Goal: Task Accomplishment & Management: Use online tool/utility

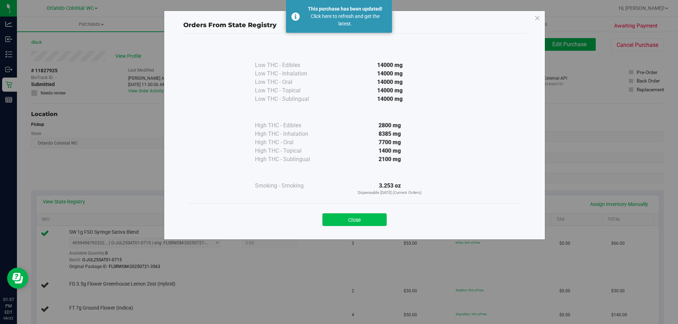
scroll to position [109, 0]
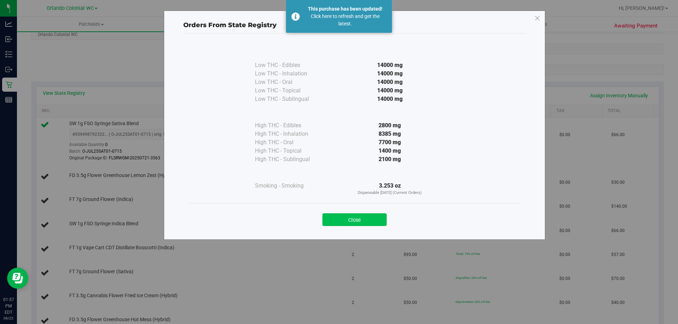
click at [359, 223] on button "Close" at bounding box center [354, 220] width 64 height 13
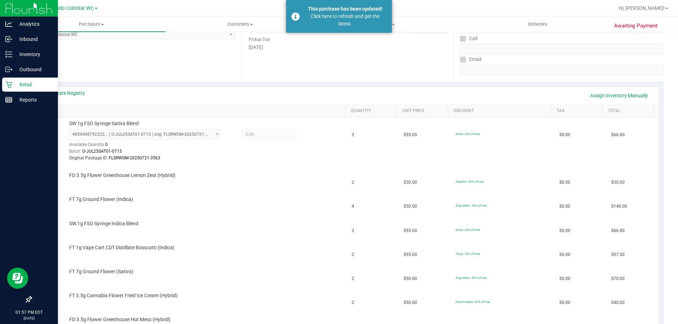
click at [6, 83] on icon at bounding box center [8, 84] width 7 height 7
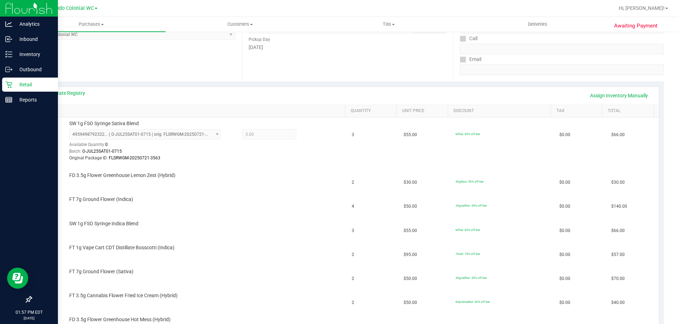
click at [6, 83] on icon at bounding box center [8, 84] width 7 height 7
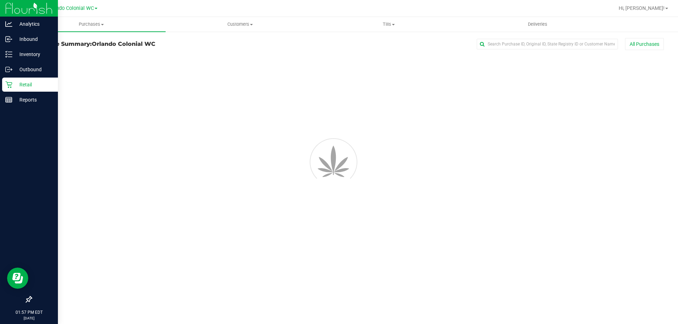
click at [6, 83] on icon at bounding box center [8, 84] width 7 height 7
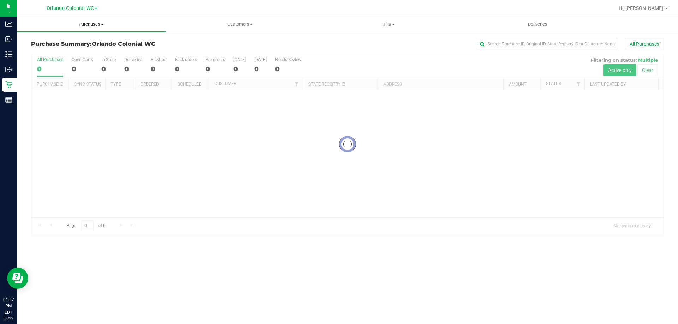
click at [90, 27] on span "Purchases" at bounding box center [91, 24] width 149 height 6
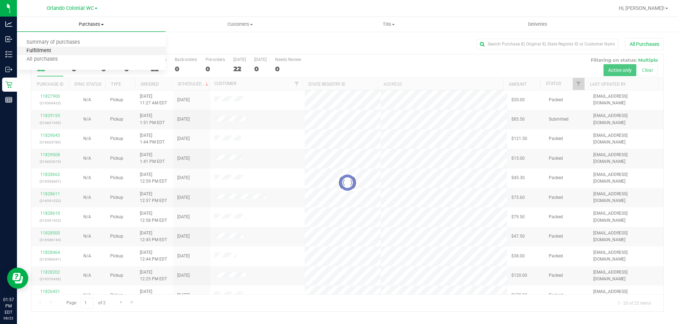
click at [56, 48] on span "Fulfillment" at bounding box center [39, 51] width 44 height 6
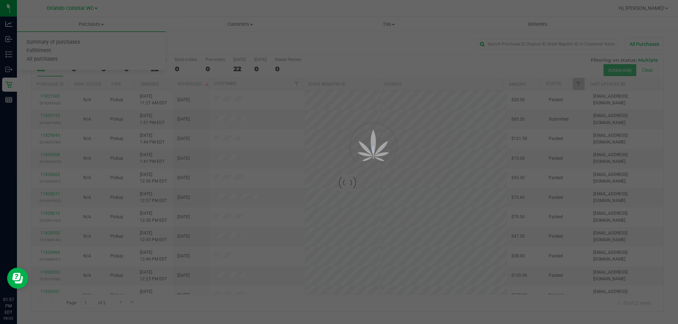
click at [55, 49] on div at bounding box center [339, 162] width 678 height 324
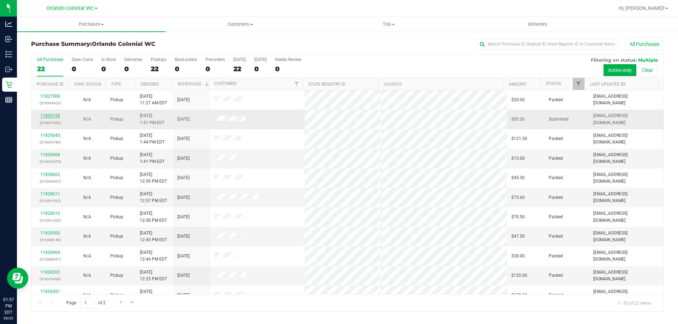
click at [58, 115] on link "11829155" at bounding box center [50, 115] width 20 height 5
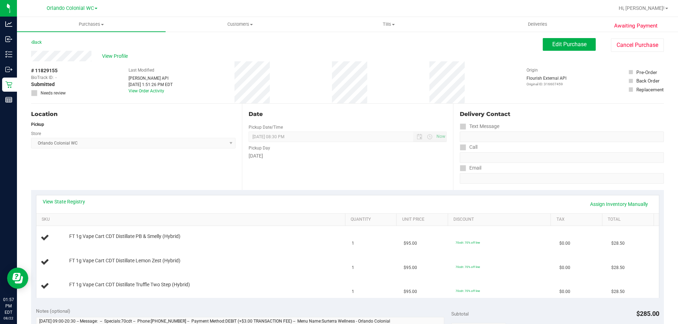
click at [63, 207] on div "View State Registry Assign Inventory Manually" at bounding box center [348, 204] width 610 height 12
click at [65, 202] on link "View State Registry" at bounding box center [64, 201] width 42 height 7
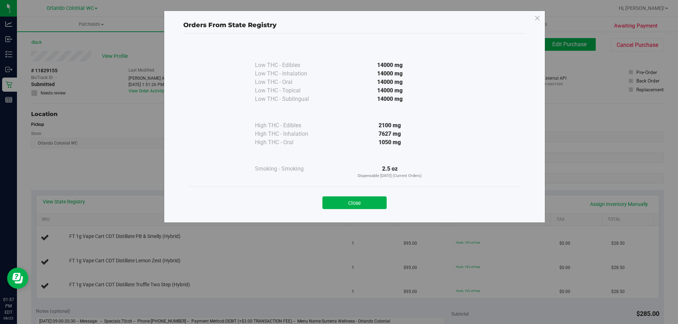
click at [347, 200] on button "Close" at bounding box center [354, 203] width 64 height 13
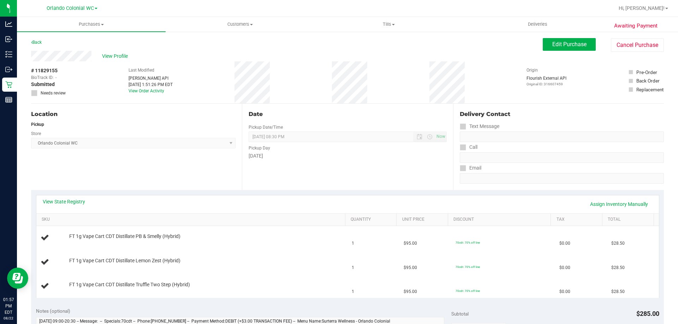
click at [346, 184] on div "Date Pickup Date/Time 08/22/2025 Now 08/22/2025 08:30 PM Now Pickup Day Friday" at bounding box center [347, 147] width 211 height 86
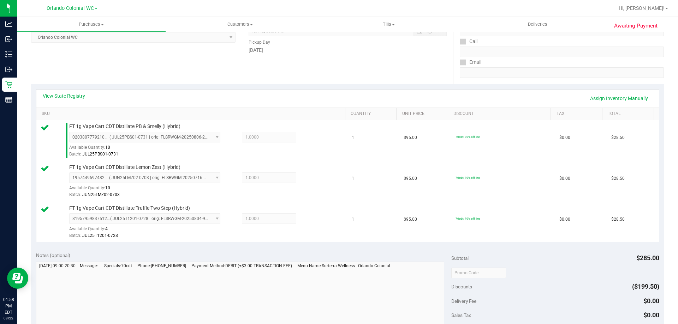
scroll to position [282, 0]
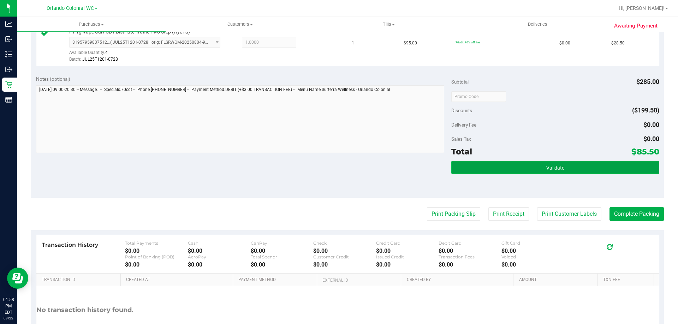
click at [572, 168] on button "Validate" at bounding box center [555, 167] width 208 height 13
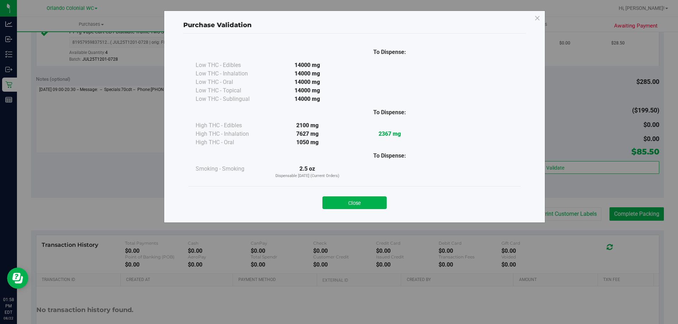
click at [359, 196] on div "Close" at bounding box center [354, 201] width 321 height 18
click at [360, 198] on button "Close" at bounding box center [354, 203] width 64 height 13
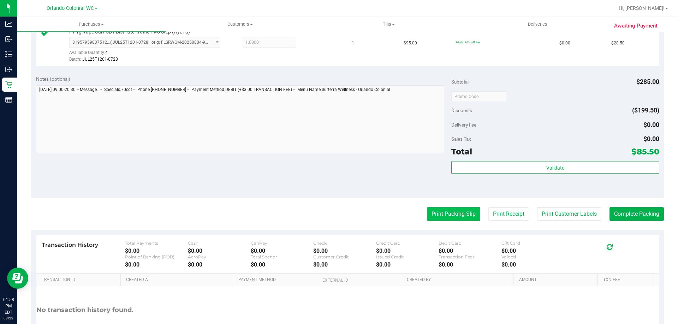
click at [427, 208] on button "Print Packing Slip" at bounding box center [453, 214] width 53 height 13
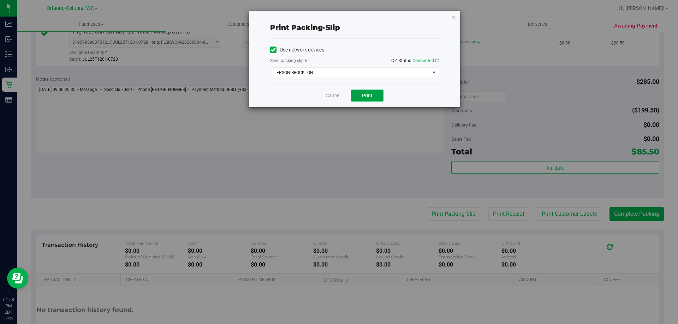
click at [365, 94] on span "Print" at bounding box center [367, 96] width 11 height 6
click at [336, 95] on link "Cancel" at bounding box center [333, 95] width 15 height 7
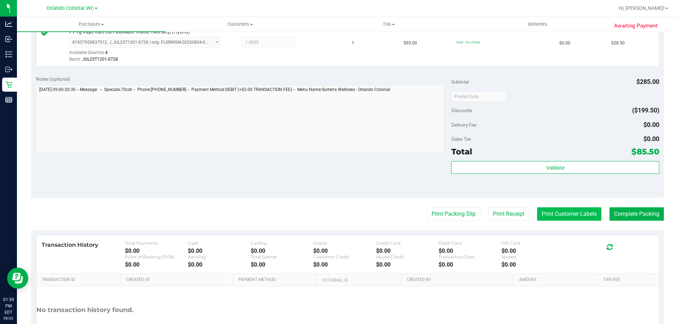
click at [566, 216] on button "Print Customer Labels" at bounding box center [569, 214] width 64 height 13
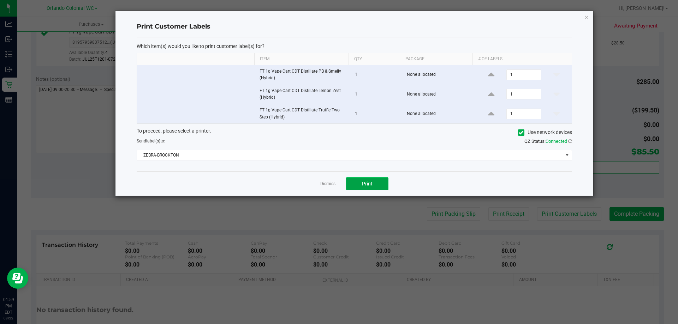
click at [371, 185] on span "Print" at bounding box center [367, 184] width 11 height 6
click at [338, 185] on div "Dismiss Print" at bounding box center [354, 184] width 435 height 24
click at [336, 185] on div "Dismiss Print" at bounding box center [354, 184] width 435 height 24
click at [324, 185] on link "Dismiss" at bounding box center [327, 184] width 15 height 6
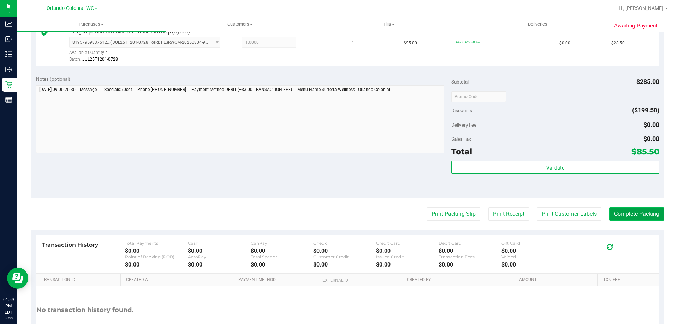
click at [639, 211] on button "Complete Packing" at bounding box center [636, 214] width 54 height 13
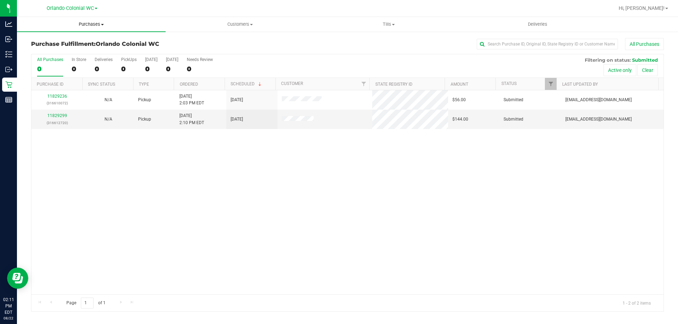
click at [86, 25] on span "Purchases" at bounding box center [91, 24] width 149 height 6
click at [61, 53] on li "Fulfillment" at bounding box center [91, 51] width 149 height 8
click at [122, 181] on div "11829312 (316612581) N/A Pickup 8/22/2025 2:12 PM EDT 8/22/2025 $54.00 Submitte…" at bounding box center [347, 192] width 632 height 204
click at [102, 181] on div "11829312 (316612581) N/A Pickup 8/22/2025 2:12 PM EDT 8/22/2025 $54.00 Submitte…" at bounding box center [347, 192] width 632 height 204
click at [52, 117] on link "11829411" at bounding box center [57, 115] width 20 height 5
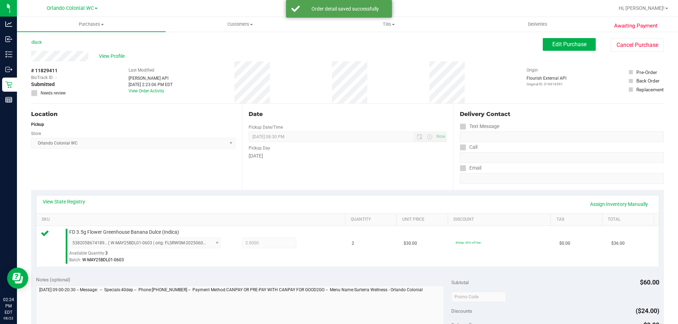
scroll to position [253, 0]
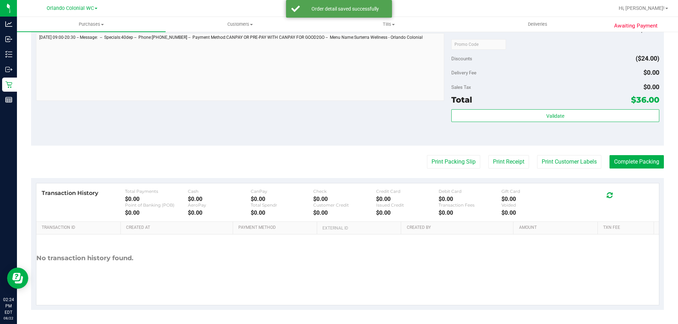
click at [473, 129] on div "Validate" at bounding box center [555, 125] width 208 height 32
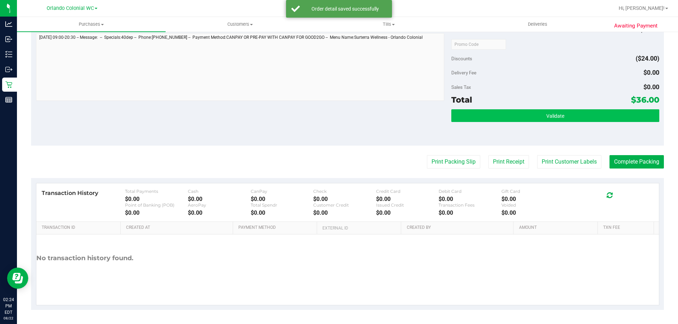
click at [469, 122] on button "Validate" at bounding box center [555, 115] width 208 height 13
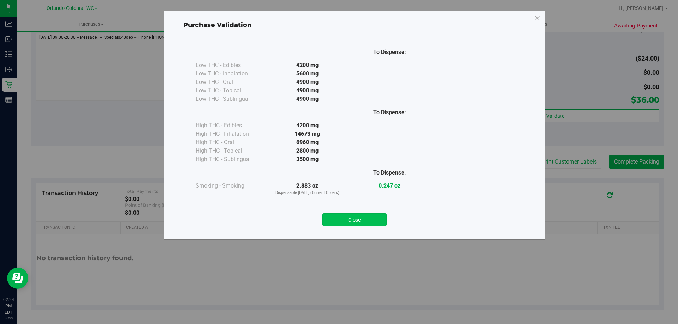
click at [352, 214] on button "Close" at bounding box center [354, 220] width 64 height 13
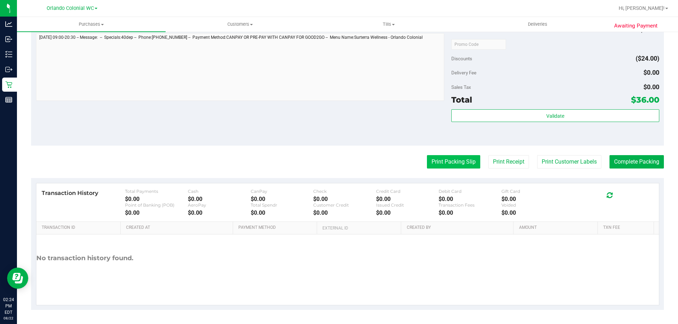
click at [428, 164] on button "Print Packing Slip" at bounding box center [453, 161] width 53 height 13
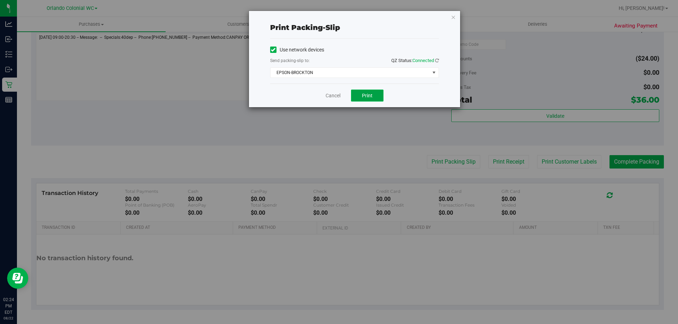
click at [376, 92] on button "Print" at bounding box center [367, 96] width 32 height 12
click at [340, 96] on link "Cancel" at bounding box center [333, 95] width 15 height 7
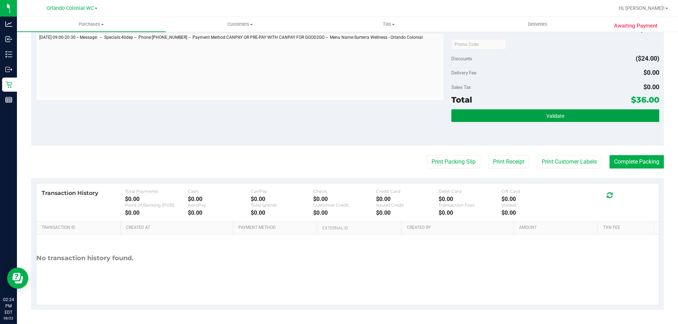
click at [567, 119] on button "Validate" at bounding box center [555, 115] width 208 height 13
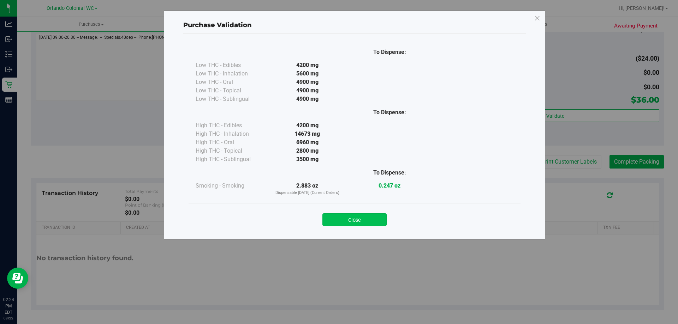
click at [365, 224] on button "Close" at bounding box center [354, 220] width 64 height 13
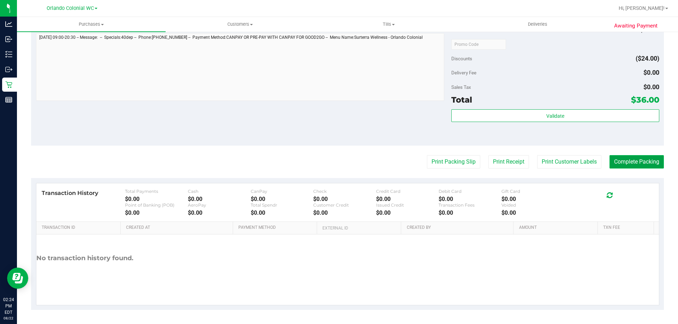
click at [643, 160] on button "Complete Packing" at bounding box center [636, 161] width 54 height 13
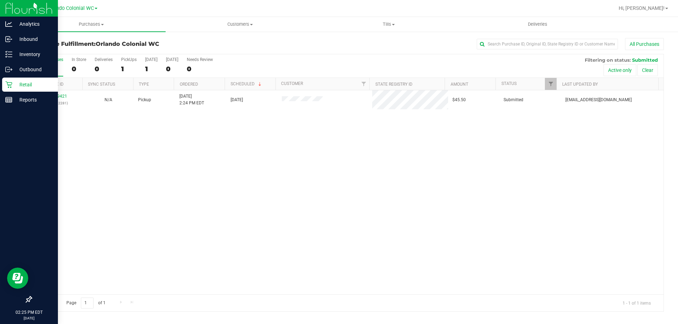
click at [2, 88] on div "Retail" at bounding box center [30, 85] width 56 height 14
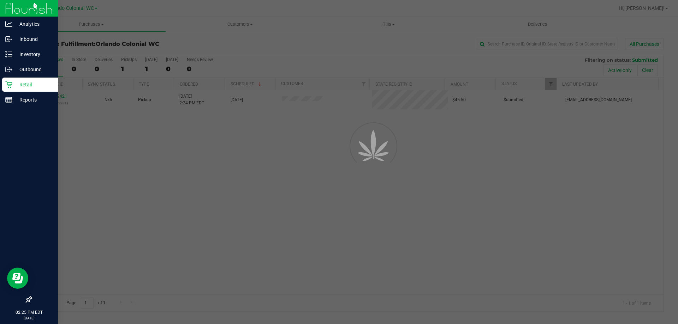
click at [49, 96] on p "Reports" at bounding box center [33, 100] width 42 height 8
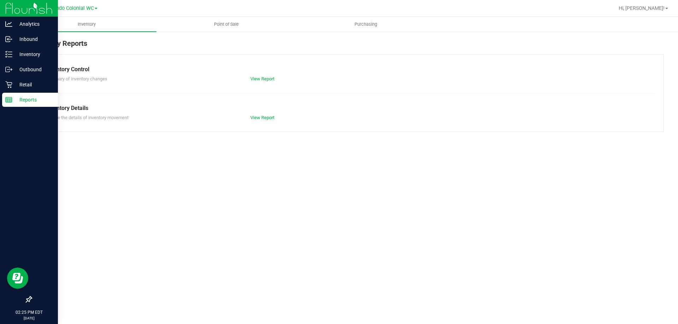
click at [14, 79] on div "Retail" at bounding box center [30, 85] width 56 height 14
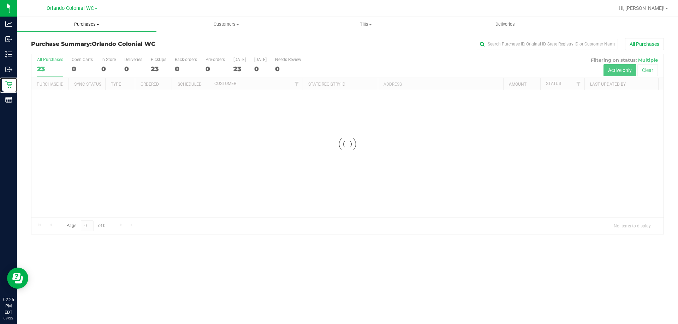
click at [82, 26] on span "Purchases" at bounding box center [86, 24] width 139 height 6
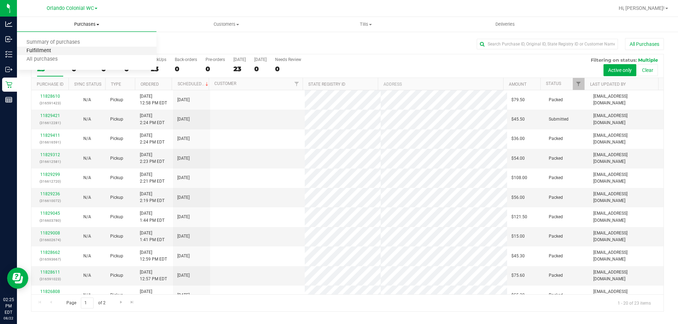
click at [34, 50] on span "Fulfillment" at bounding box center [39, 51] width 44 height 6
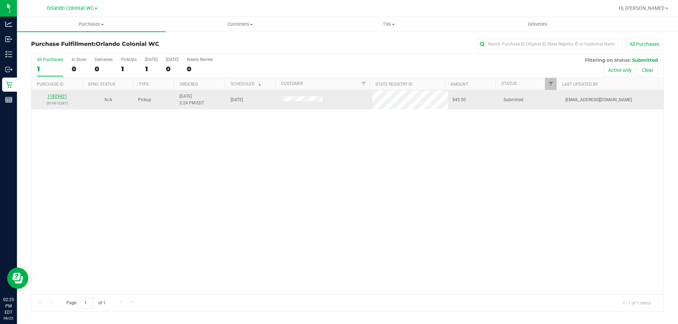
click at [51, 95] on link "11829421" at bounding box center [57, 96] width 20 height 5
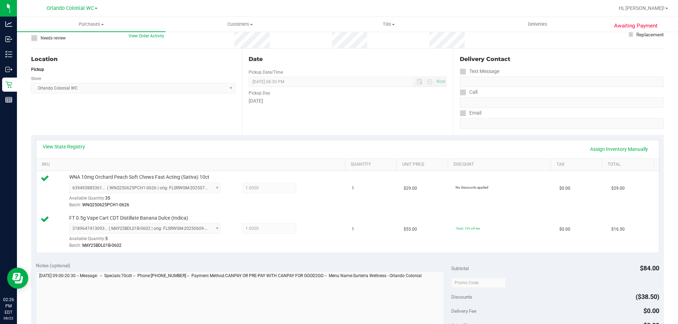
scroll to position [106, 0]
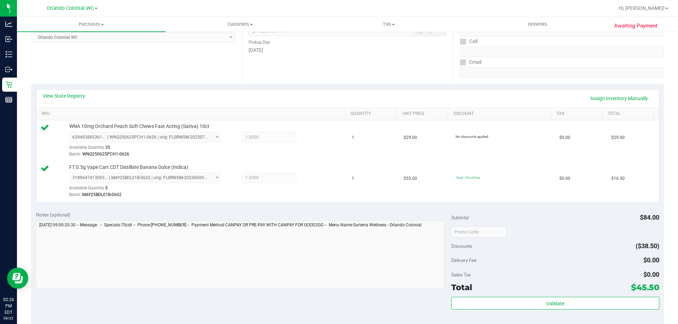
click at [554, 296] on div "Subtotal $84.00 Discounts ($38.50) Delivery Fee $0.00 Sales Tax $0.00 Total $45…" at bounding box center [555, 270] width 208 height 118
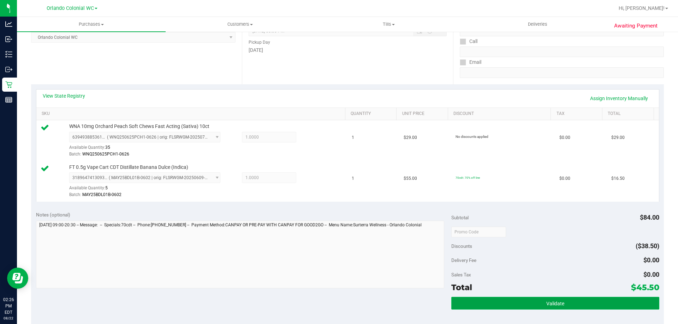
click at [552, 298] on button "Validate" at bounding box center [555, 303] width 208 height 13
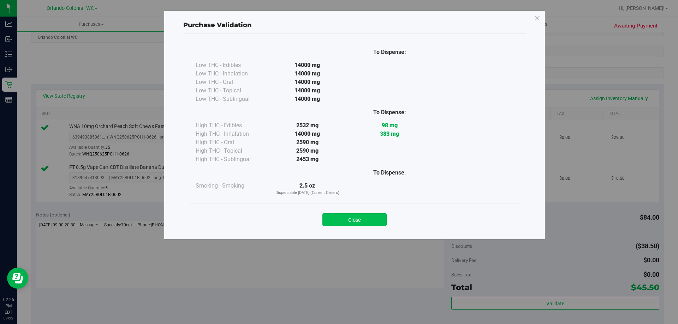
click at [378, 225] on button "Close" at bounding box center [354, 220] width 64 height 13
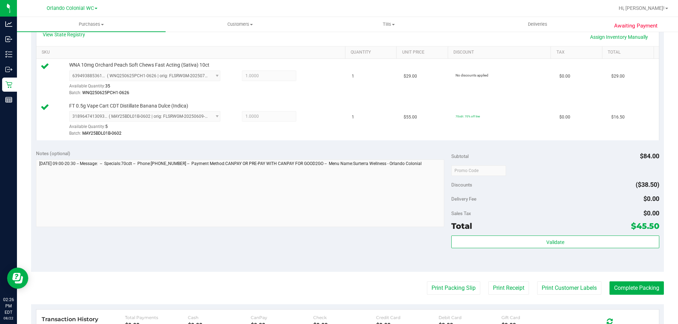
scroll to position [247, 0]
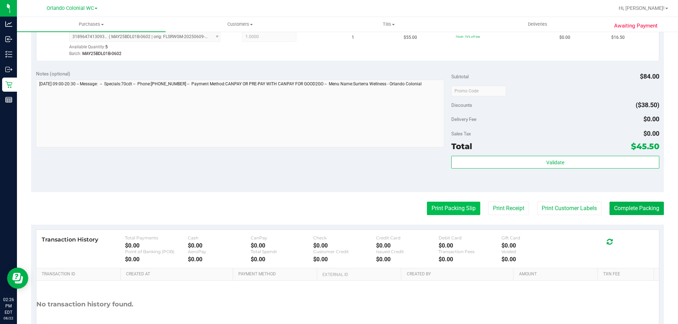
click at [446, 209] on button "Print Packing Slip" at bounding box center [453, 208] width 53 height 13
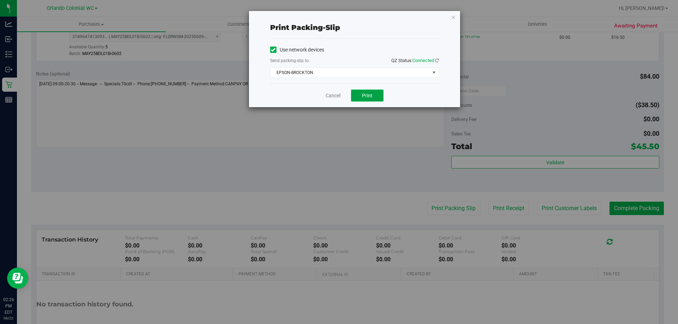
click at [369, 91] on button "Print" at bounding box center [367, 96] width 32 height 12
click at [335, 96] on link "Cancel" at bounding box center [333, 95] width 15 height 7
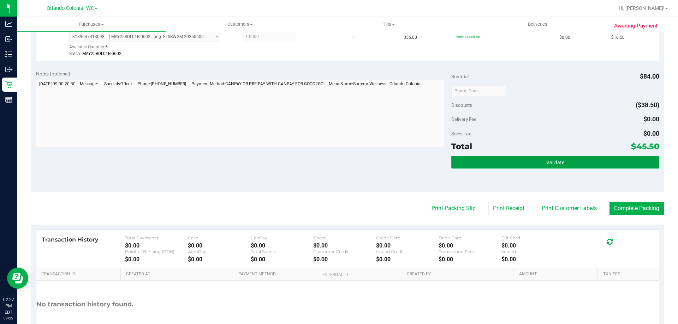
click at [559, 164] on span "Validate" at bounding box center [555, 163] width 18 height 6
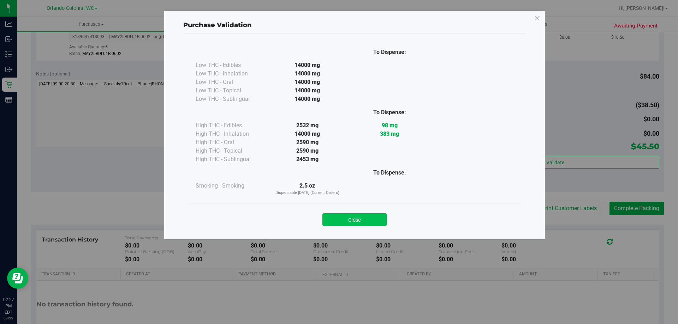
click at [359, 226] on button "Close" at bounding box center [354, 220] width 64 height 13
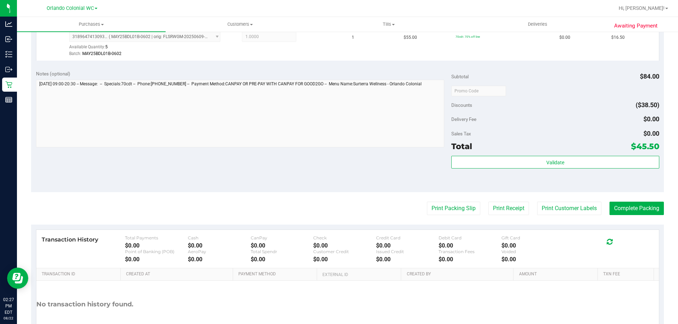
click at [636, 230] on div "Transaction History Total Payments $0.00 Cash $0.00 CanPay $0.00 Check $0.00 Cr…" at bounding box center [347, 249] width 622 height 38
click at [640, 209] on button "Complete Packing" at bounding box center [636, 208] width 54 height 13
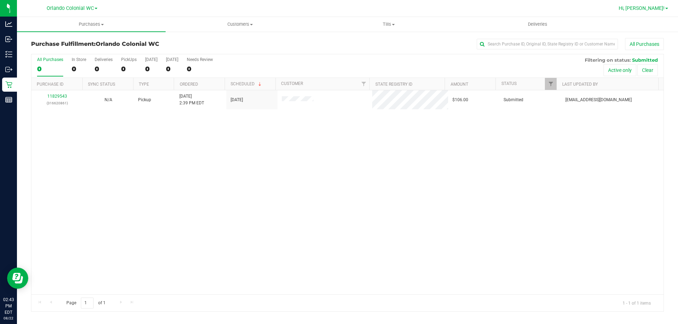
click at [657, 8] on nav "Orlando Colonial WC Hi, Jorge!" at bounding box center [347, 8] width 661 height 17
click at [657, 8] on span "Hi, Jorge!" at bounding box center [642, 8] width 46 height 6
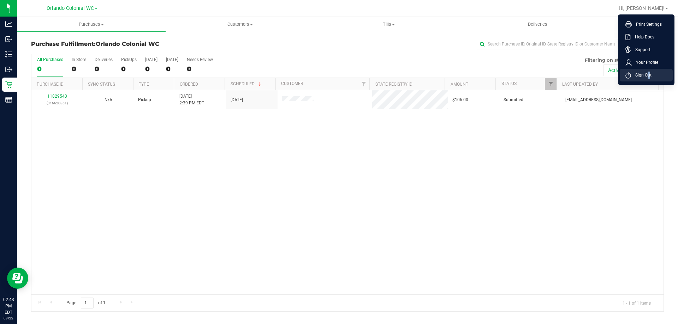
drag, startPoint x: 645, startPoint y: 84, endPoint x: 648, endPoint y: 80, distance: 4.7
click at [648, 81] on ul "Print Settings Help Docs Support Your Profile Sign Out" at bounding box center [646, 49] width 56 height 71
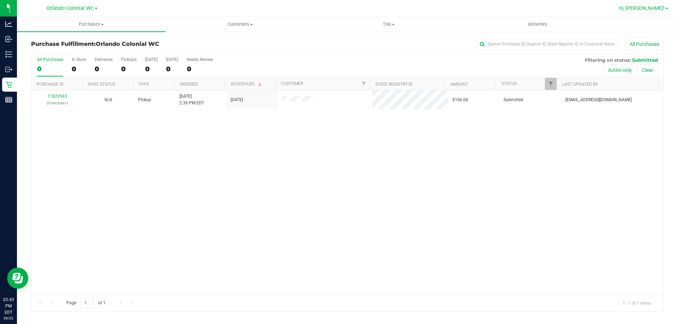
click at [655, 9] on span "Hi, Jorge!" at bounding box center [642, 8] width 46 height 6
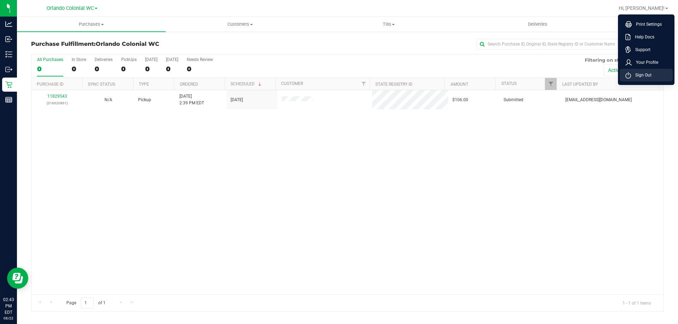
click at [646, 78] on span "Sign Out" at bounding box center [641, 75] width 20 height 7
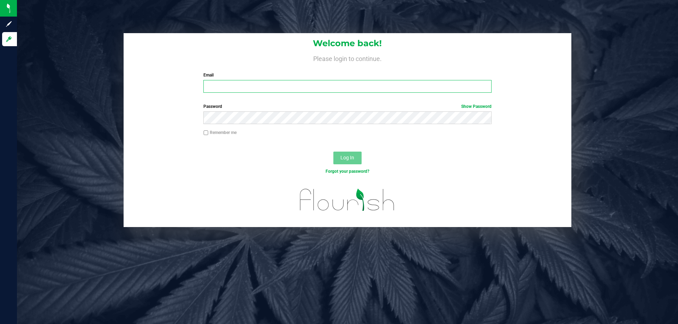
click at [213, 86] on input "Email" at bounding box center [347, 86] width 288 height 13
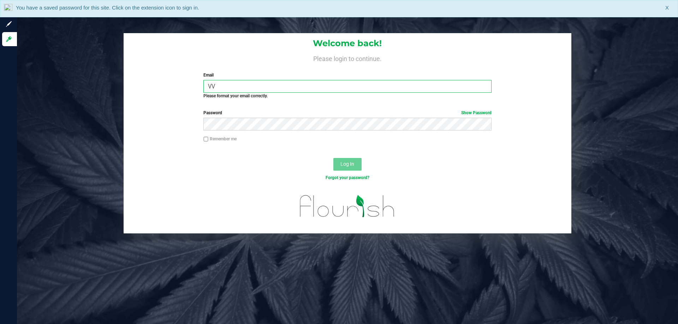
type input "V"
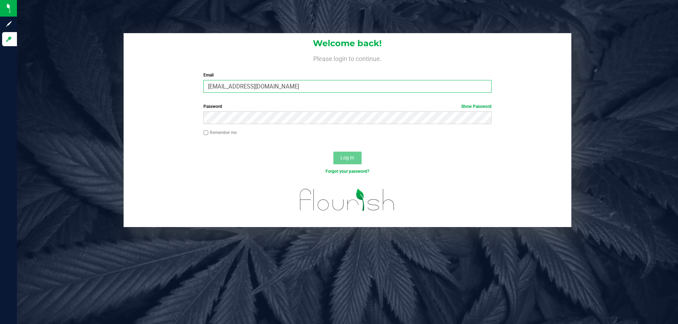
type input "[EMAIL_ADDRESS][DOMAIN_NAME]"
click at [333, 152] on button "Log In" at bounding box center [347, 158] width 28 height 13
